Goal: Task Accomplishment & Management: Manage account settings

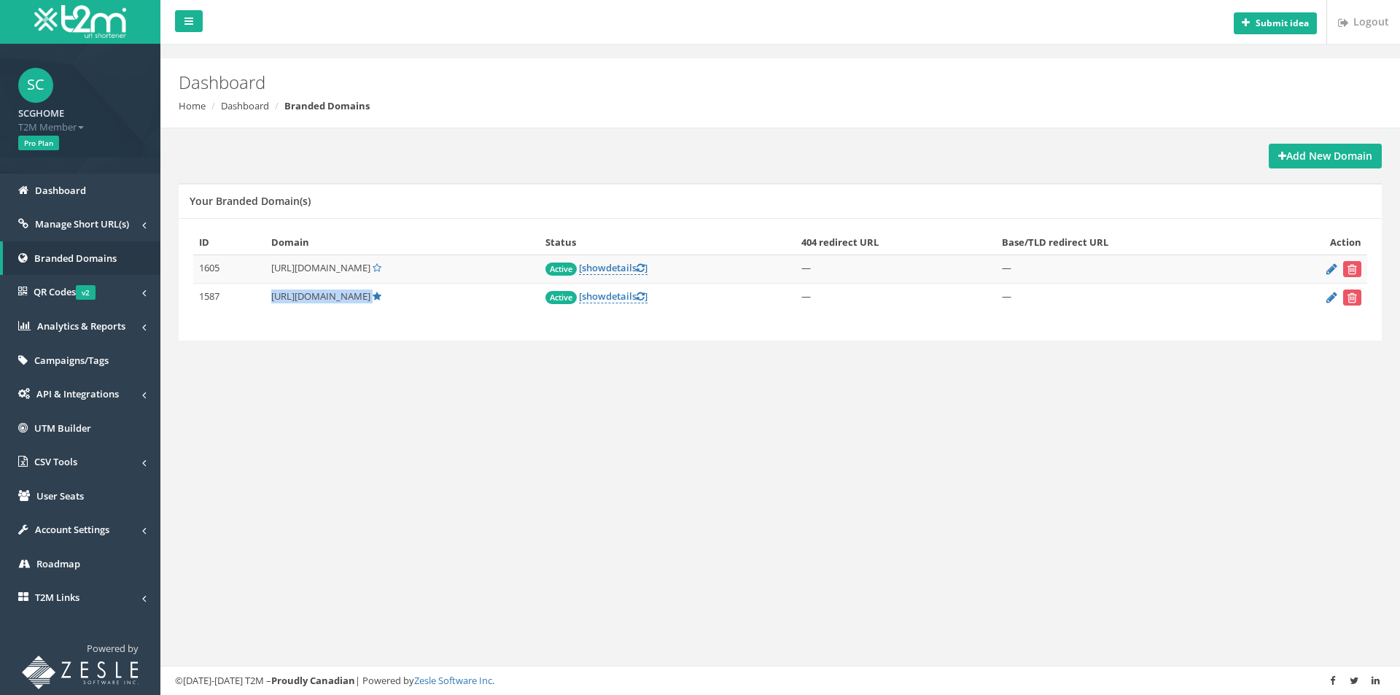
drag, startPoint x: 267, startPoint y: 297, endPoint x: 409, endPoint y: 300, distance: 142.2
click at [409, 300] on td "[URL][DOMAIN_NAME]" at bounding box center [402, 298] width 274 height 28
copy td "[URL][DOMAIN_NAME]"
click at [456, 387] on div "Add New Domain Your Branded Domain(s) ID Domain Status 404 redirect URL Base/TL…" at bounding box center [779, 258] width 1217 height 260
click at [69, 225] on span "Manage Short URL(s)" at bounding box center [82, 223] width 94 height 13
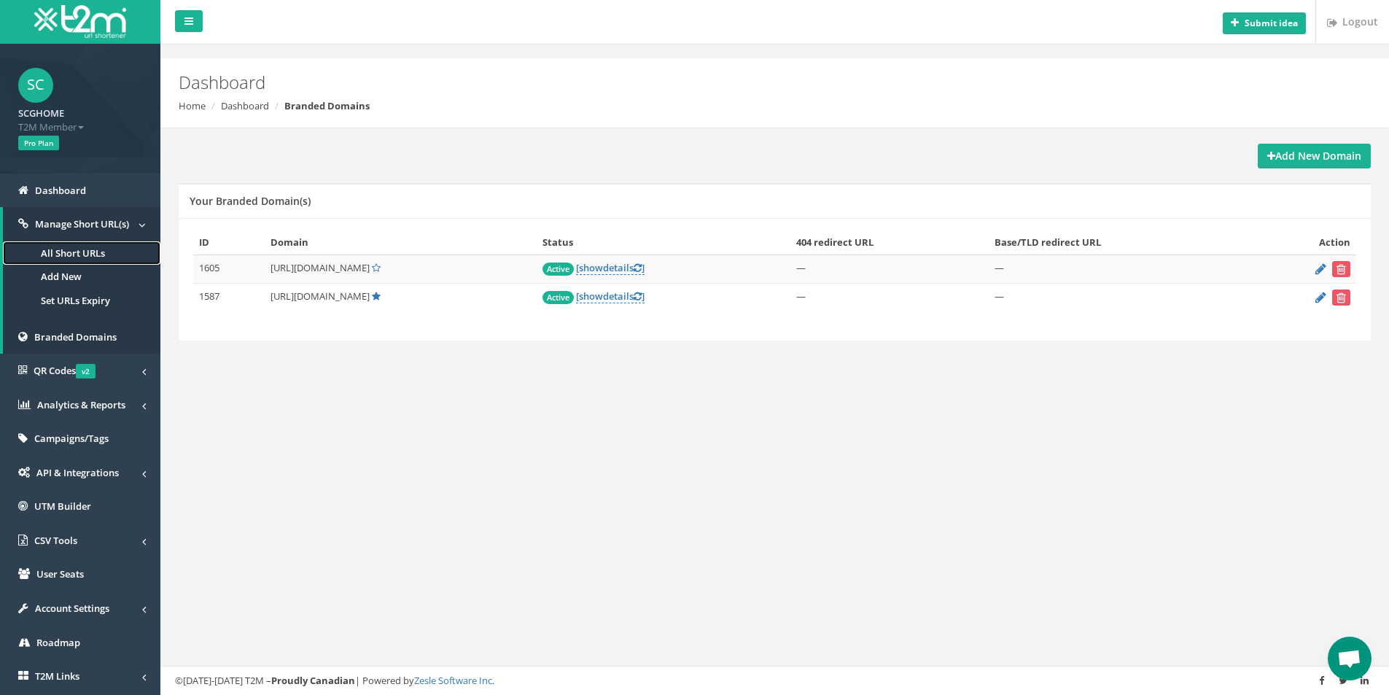
click at [93, 259] on link "All Short URLs" at bounding box center [81, 253] width 157 height 24
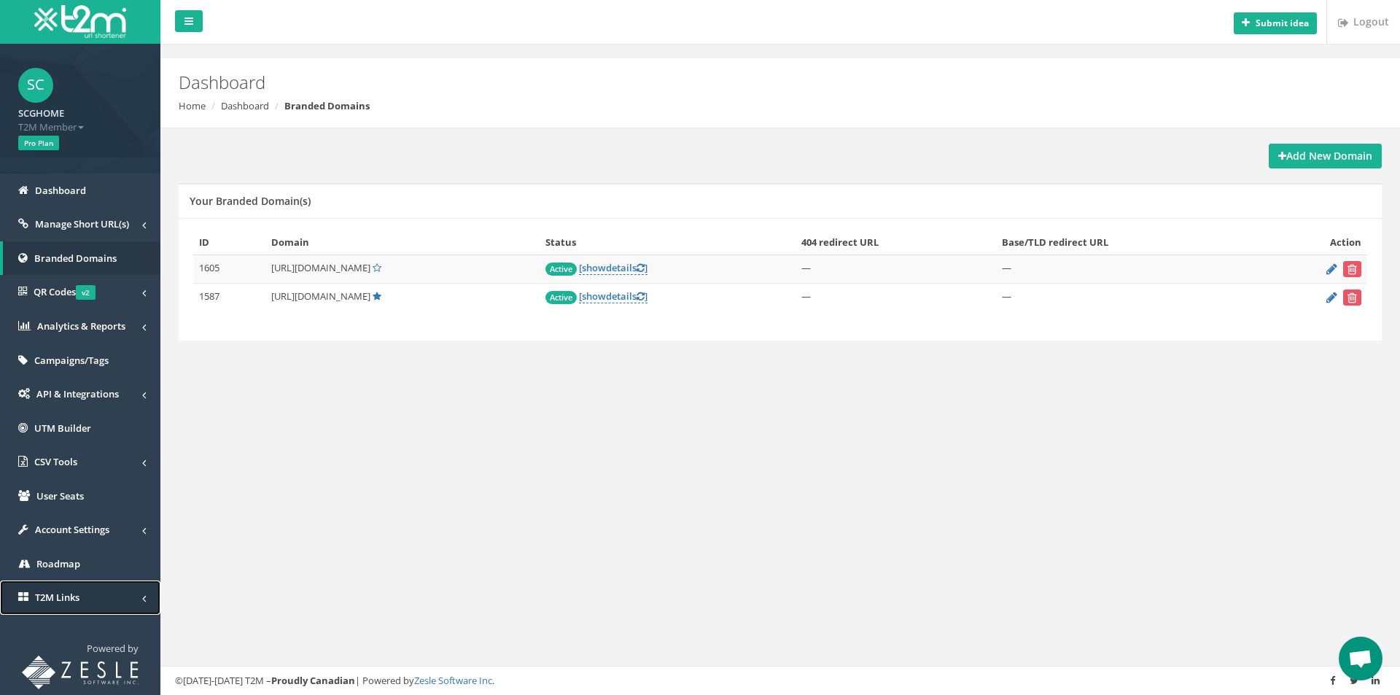
click at [90, 596] on link "T2M Links" at bounding box center [80, 597] width 160 height 34
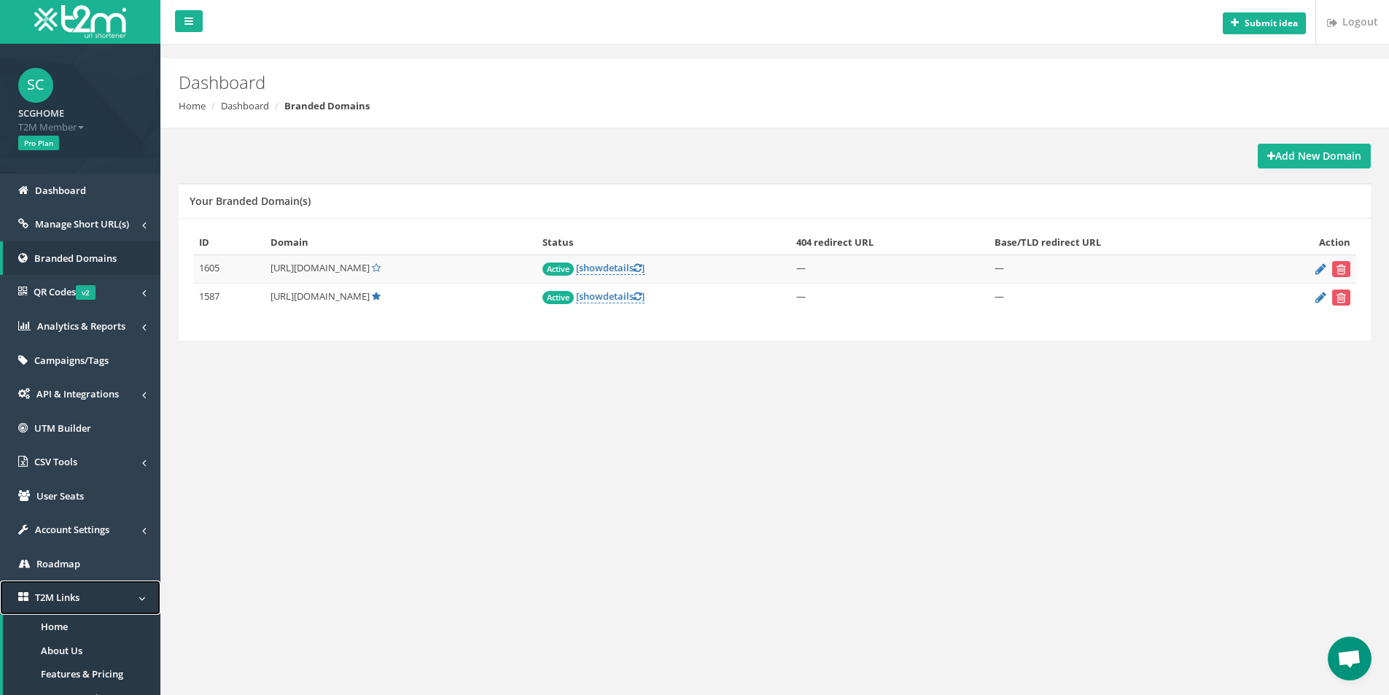
scroll to position [120, 0]
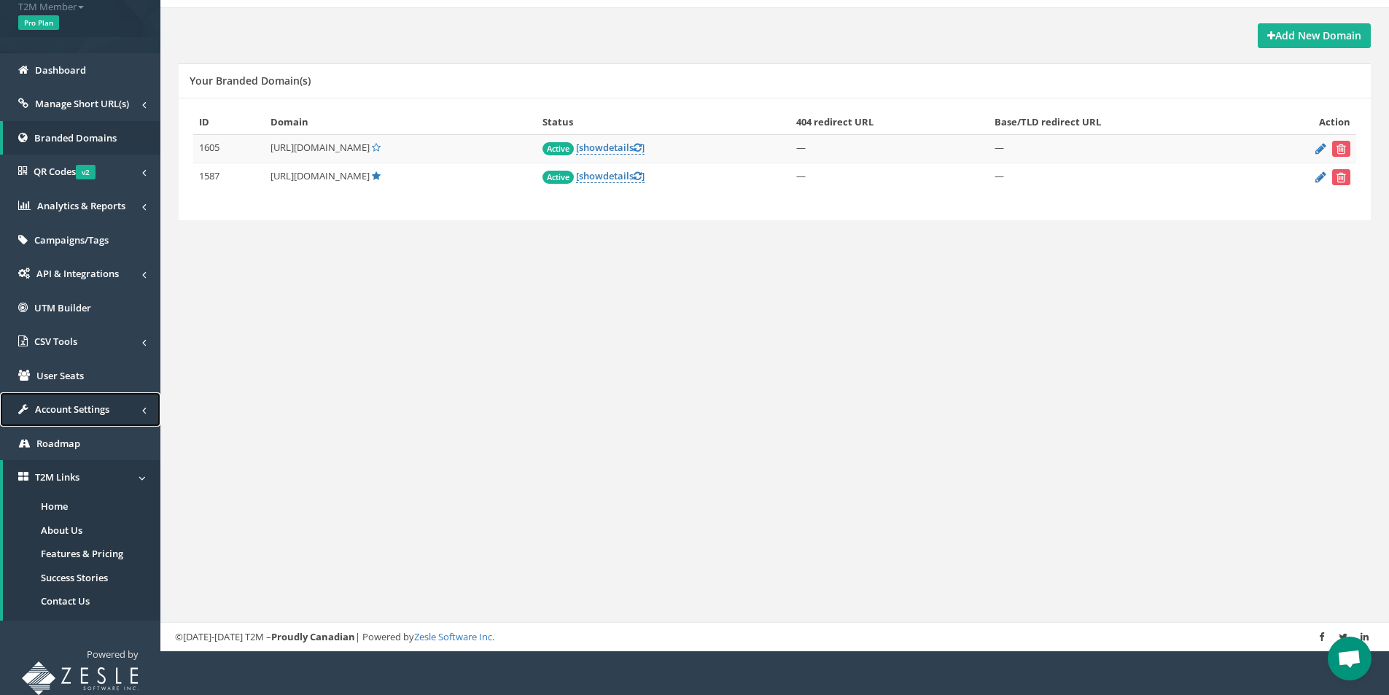
click at [89, 410] on span "Account Settings" at bounding box center [72, 408] width 74 height 13
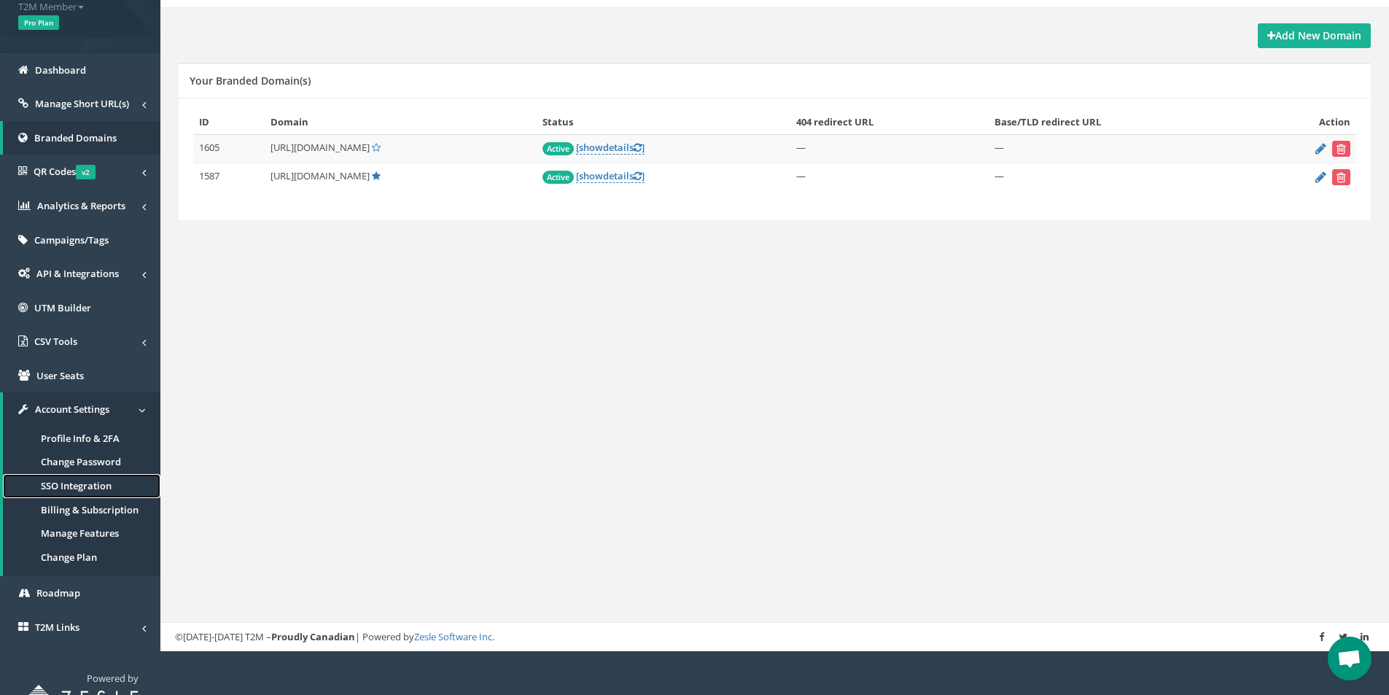
click at [80, 482] on span "SSO Integration" at bounding box center [76, 485] width 71 height 13
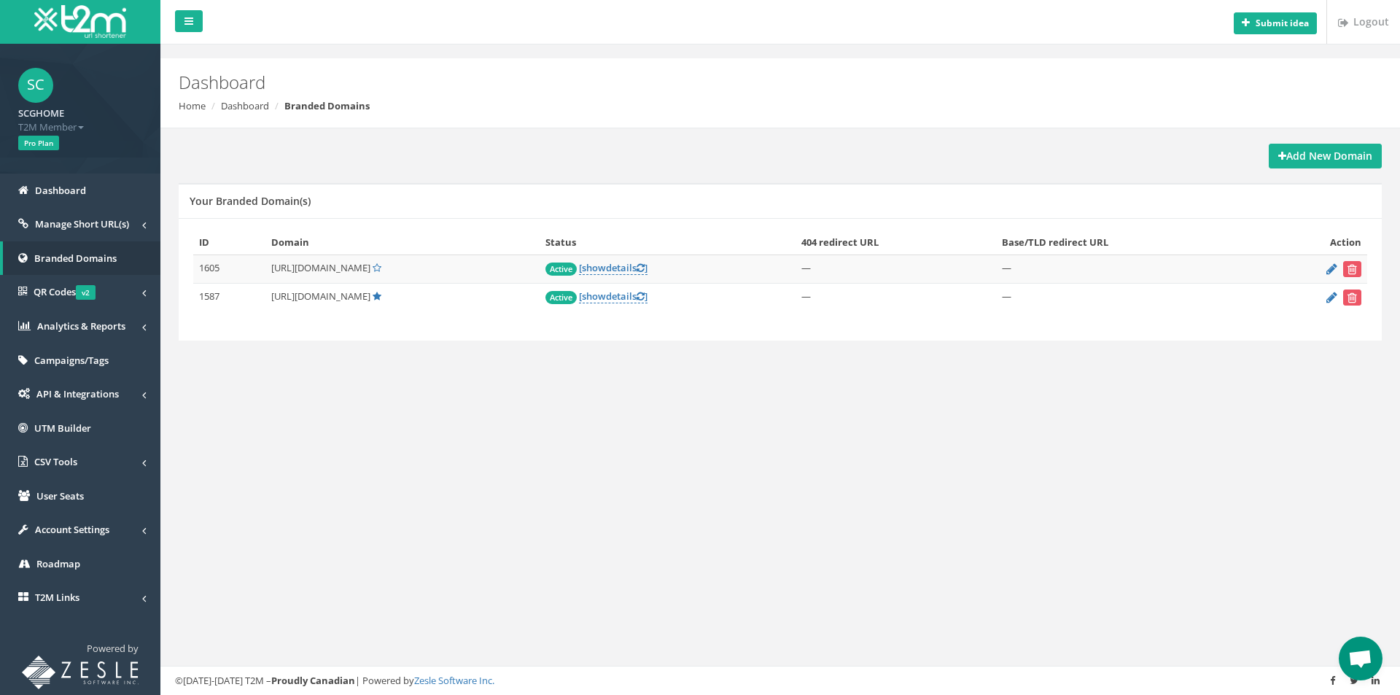
click at [303, 297] on span "[URL][DOMAIN_NAME]" at bounding box center [320, 295] width 99 height 13
click at [606, 300] on span "show" at bounding box center [594, 295] width 24 height 13
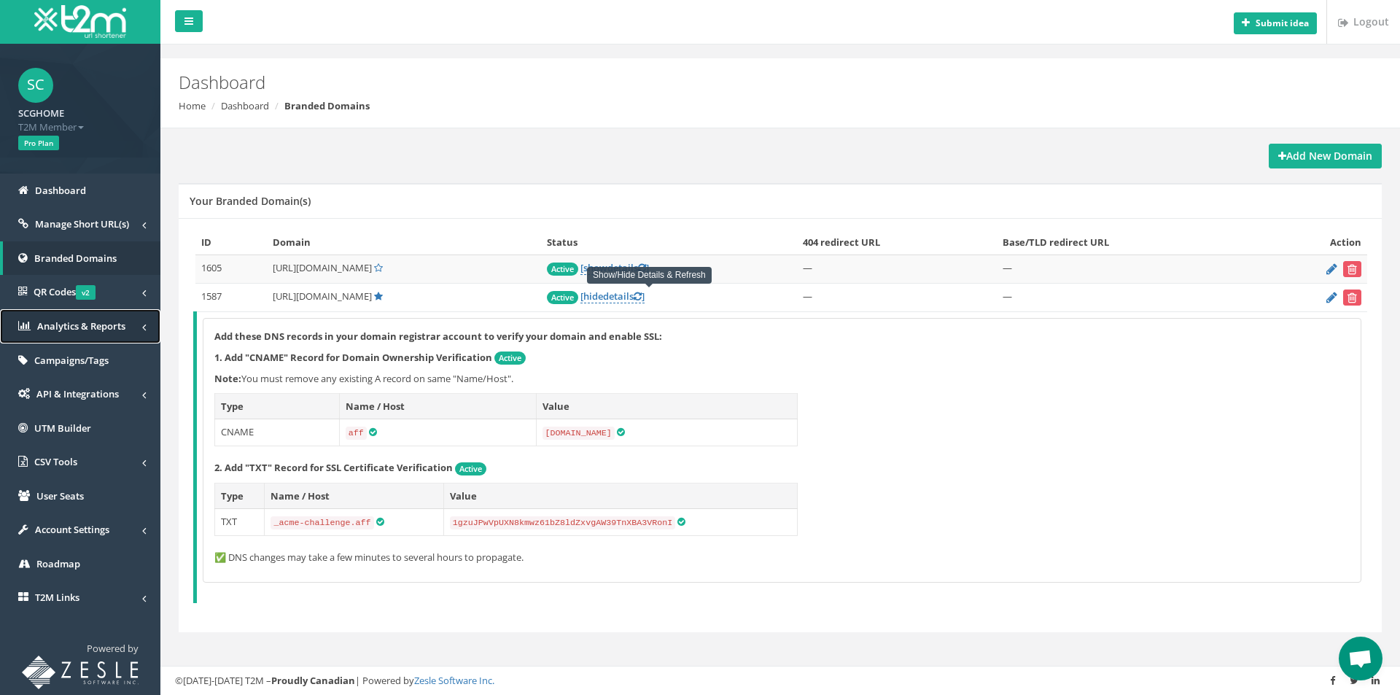
click at [104, 332] on link "Analytics & Reports" at bounding box center [80, 326] width 160 height 34
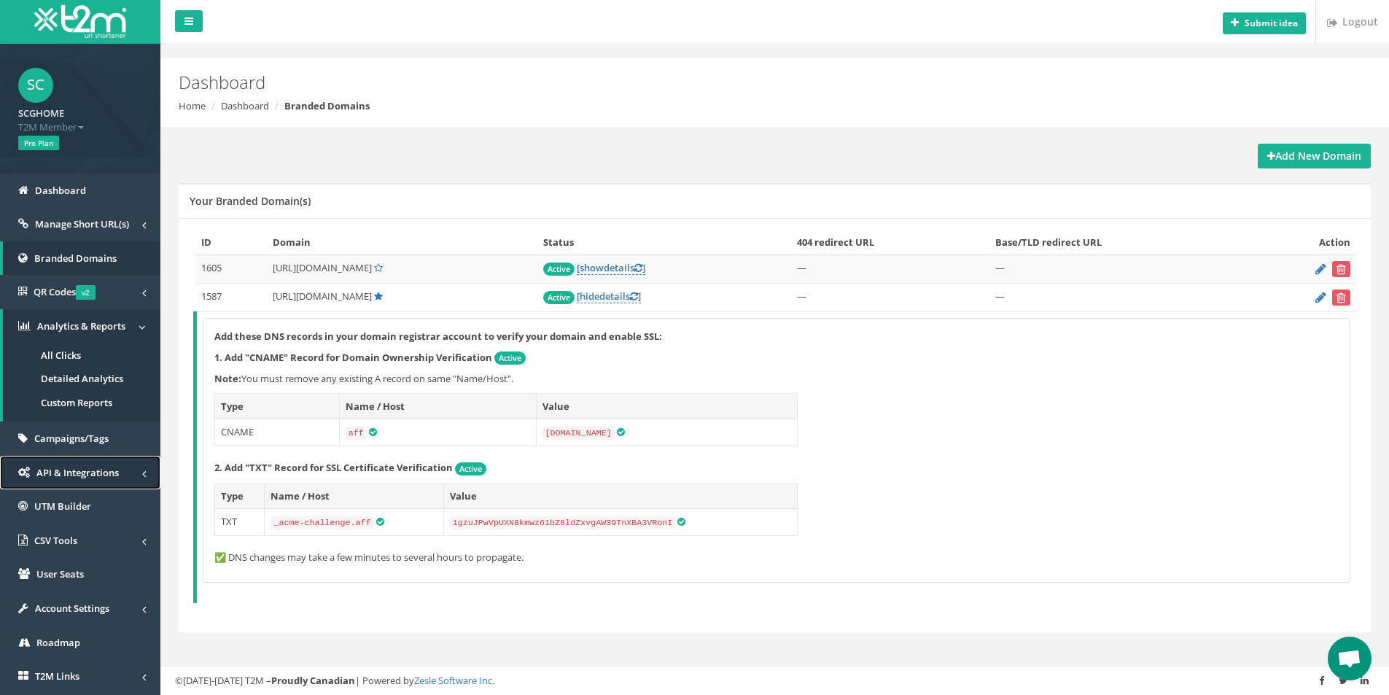
click at [94, 473] on span "API & Integrations" at bounding box center [77, 472] width 82 height 13
